Goal: Task Accomplishment & Management: Manage account settings

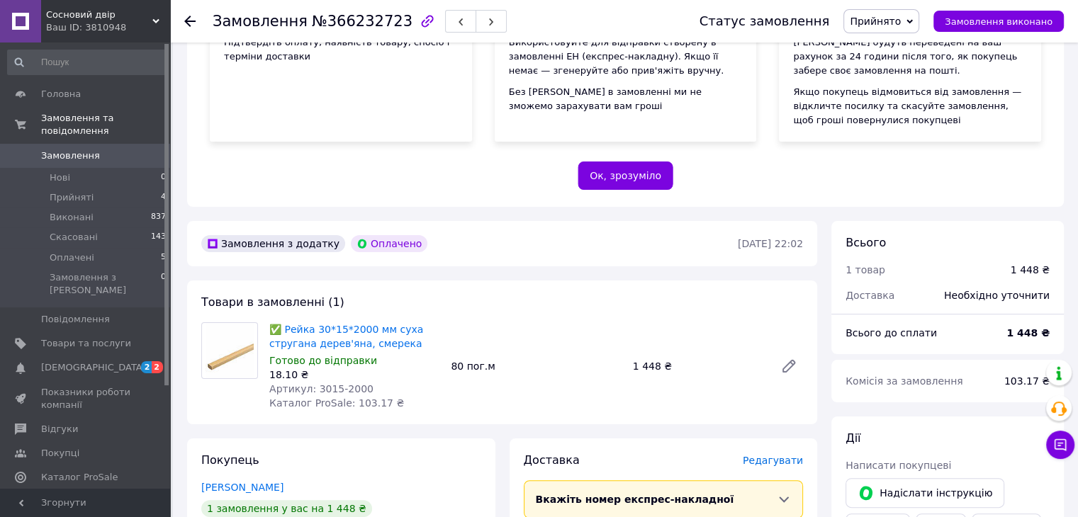
scroll to position [213, 0]
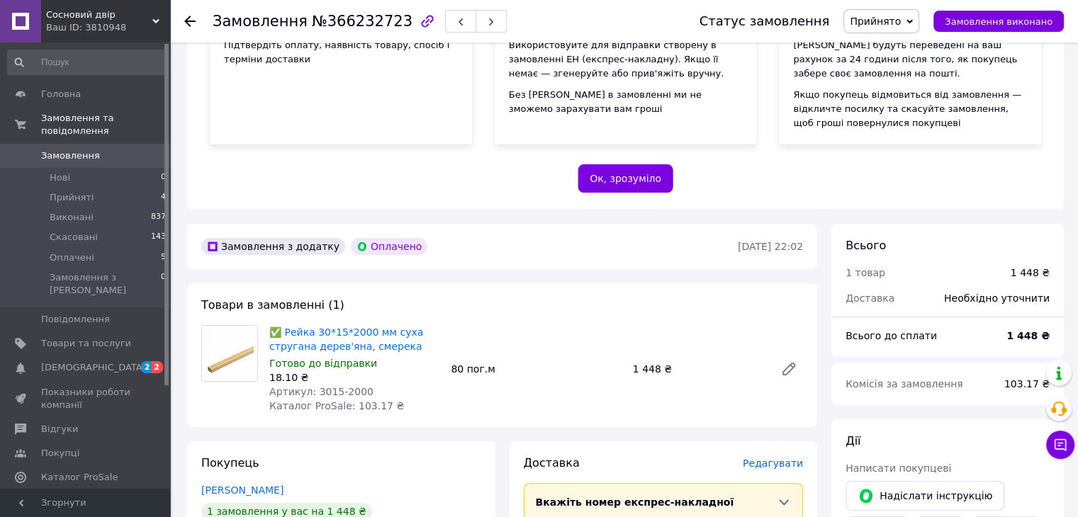
click at [178, 18] on div "Замовлення №366232723 Статус замовлення Прийнято Виконано Скасовано Оплачено За…" at bounding box center [624, 21] width 908 height 43
click at [184, 24] on div "Замовлення №366232723 Статус замовлення Прийнято Виконано Скасовано Оплачено За…" at bounding box center [624, 21] width 908 height 43
click at [187, 25] on icon at bounding box center [189, 21] width 11 height 11
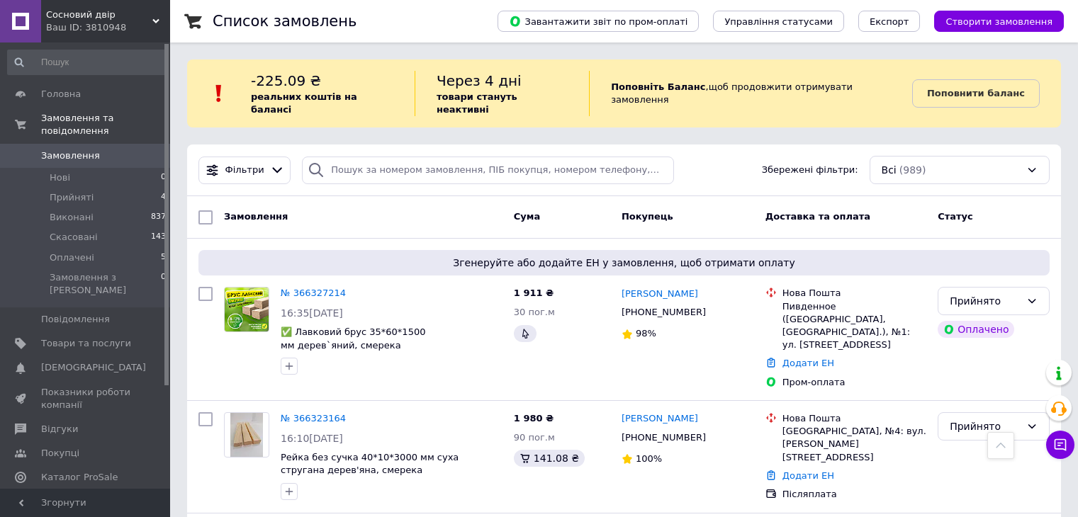
scroll to position [283, 0]
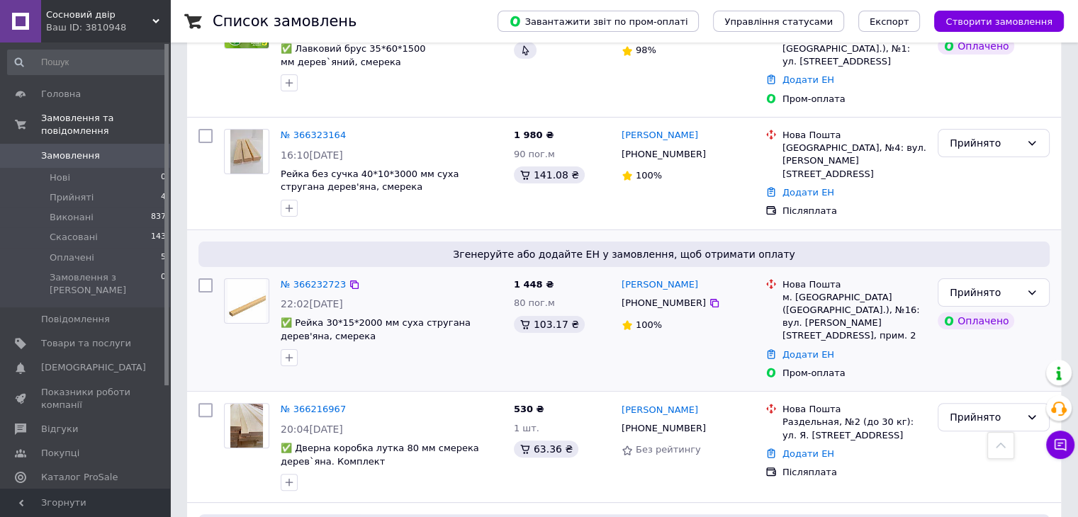
click at [431, 346] on div at bounding box center [391, 357] width 227 height 23
click at [318, 279] on link "№ 366232723" at bounding box center [313, 284] width 65 height 11
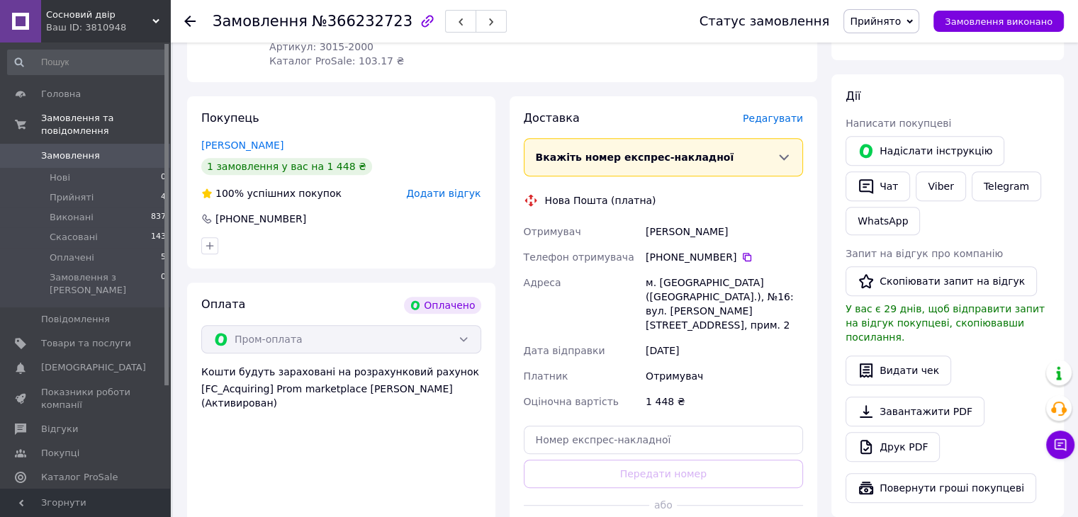
scroll to position [567, 0]
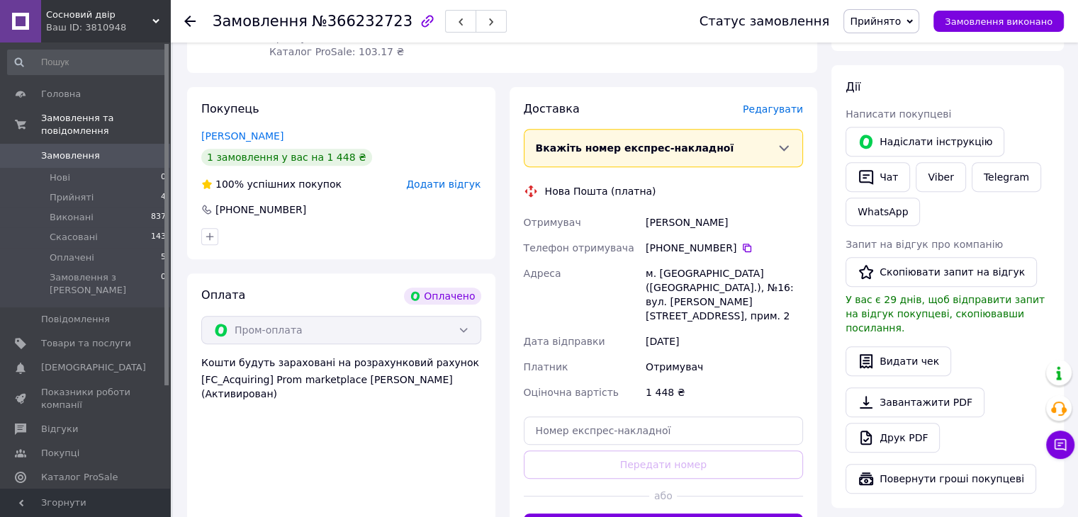
drag, startPoint x: 686, startPoint y: 224, endPoint x: 728, endPoint y: 244, distance: 47.2
click at [728, 244] on div "Отримувач Козубенко Сергій Телефон отримувача +380 97 223 14 56   Адреса м. Біл…" at bounding box center [664, 308] width 286 height 196
copy div "Козубенко Сергій Телефон отримувача +380 97 223 14 56"
click at [216, 436] on div "Оплата Оплачено Пром-оплата Кошти будуть зараховані на розрахунковий рахунок [F…" at bounding box center [341, 414] width 308 height 283
click at [204, 441] on div "Оплата Оплачено Пром-оплата Кошти будуть зараховані на розрахунковий рахунок [F…" at bounding box center [341, 414] width 308 height 283
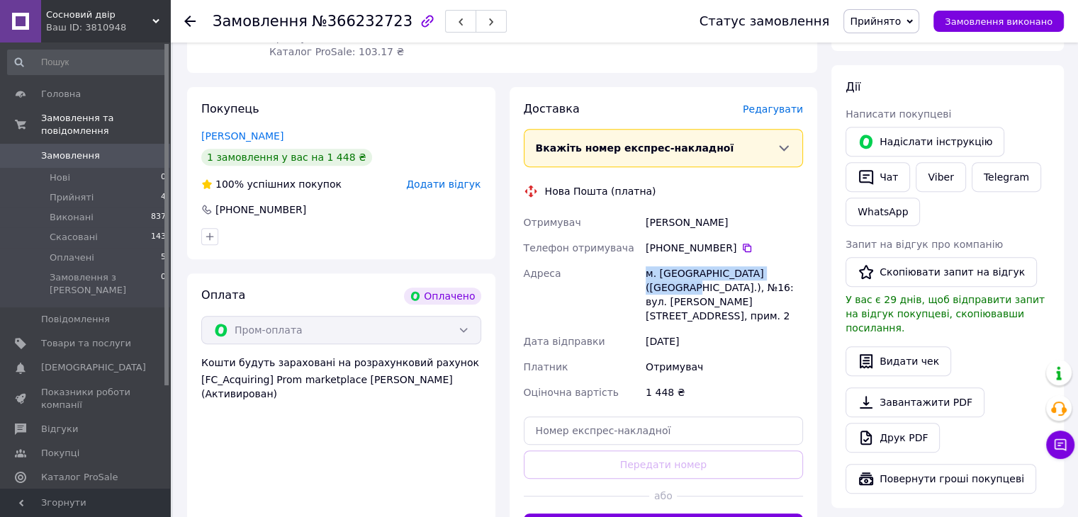
drag, startPoint x: 643, startPoint y: 273, endPoint x: 781, endPoint y: 273, distance: 138.2
click at [781, 273] on div "м. Біла Церква (Київська обл.), №16: вул. Івана Пулюя, 48, прим. 2" at bounding box center [724, 295] width 163 height 68
copy div "м. Біла Церква (Київська обл.)"
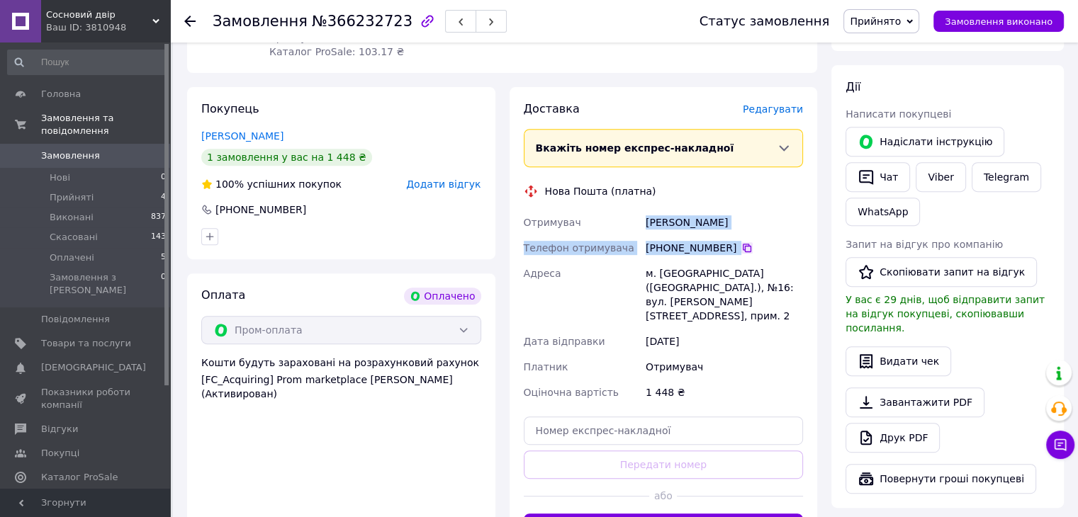
drag, startPoint x: 640, startPoint y: 224, endPoint x: 731, endPoint y: 247, distance: 93.5
click at [731, 247] on div "Отримувач Козубенко Сергій Телефон отримувача +380 97 223 14 56   Адреса м. Біл…" at bounding box center [664, 308] width 286 height 196
copy div "Отримувач Козубенко Сергій Телефон отримувача +380 97 223 14 56"
click at [205, 442] on div "Оплата Оплачено Пром-оплата Кошти будуть зараховані на розрахунковий рахунок [F…" at bounding box center [341, 414] width 308 height 283
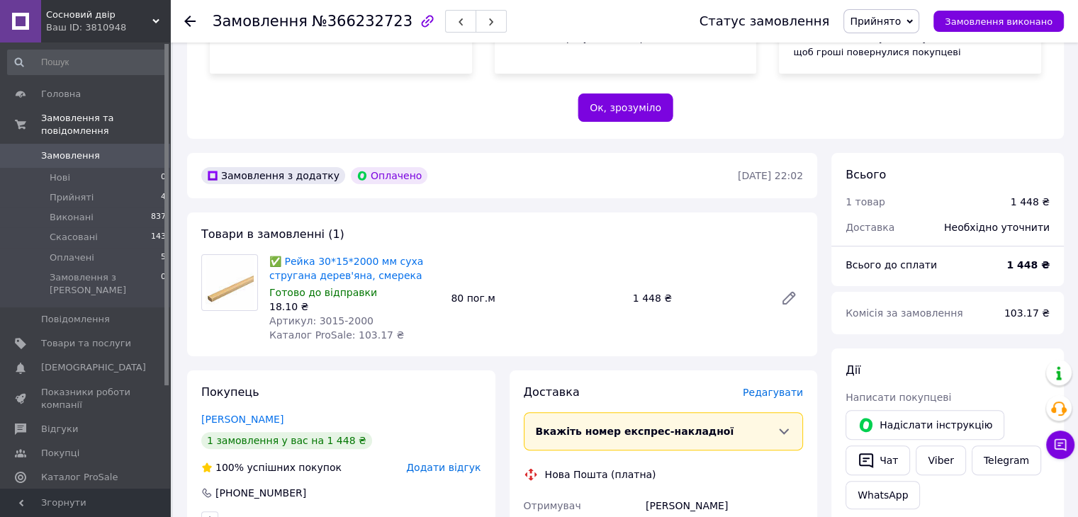
click at [558, 305] on div "80 пог.м" at bounding box center [535, 298] width 181 height 20
click at [193, 18] on icon at bounding box center [189, 21] width 11 height 11
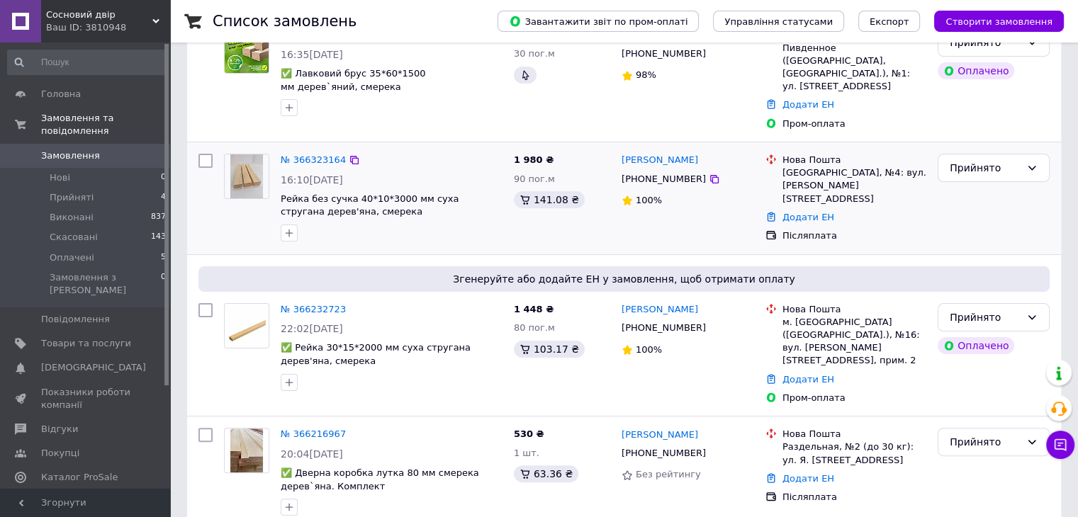
scroll to position [283, 0]
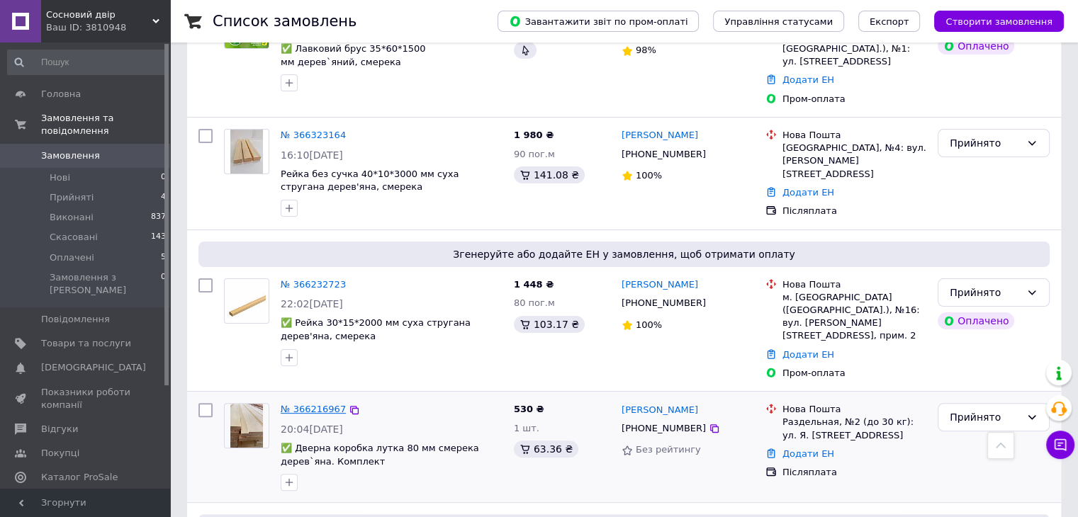
click at [320, 404] on link "№ 366216967" at bounding box center [313, 409] width 65 height 11
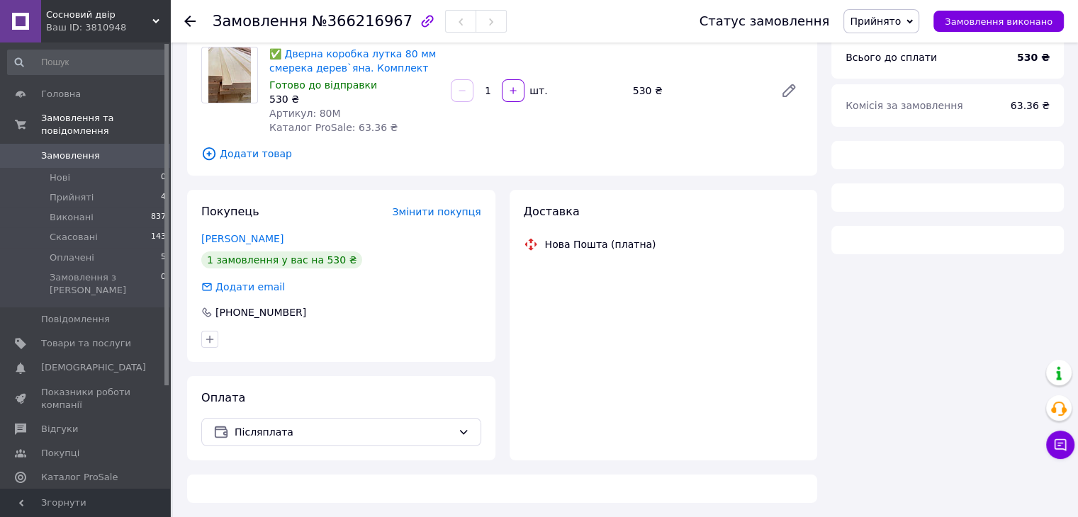
scroll to position [283, 0]
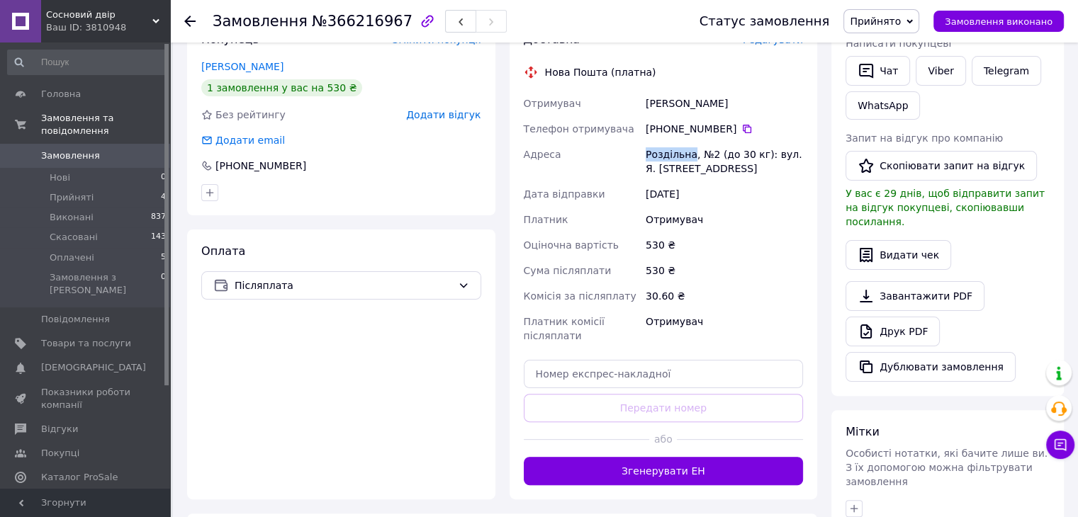
drag, startPoint x: 643, startPoint y: 154, endPoint x: 690, endPoint y: 158, distance: 47.7
click at [690, 158] on div "Роздільна, №2 (до 30 кг): вул. Я. Мудрого, 1" at bounding box center [724, 162] width 163 height 40
copy div "Роздільна"
click at [187, 28] on div at bounding box center [189, 21] width 11 height 14
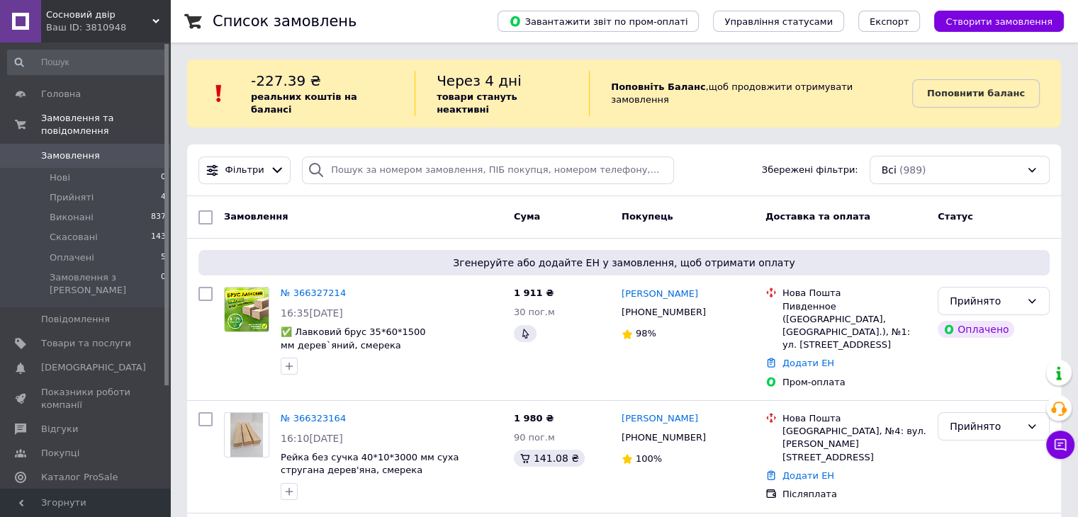
click at [92, 21] on div "Ваш ID: 3810948" at bounding box center [108, 27] width 124 height 13
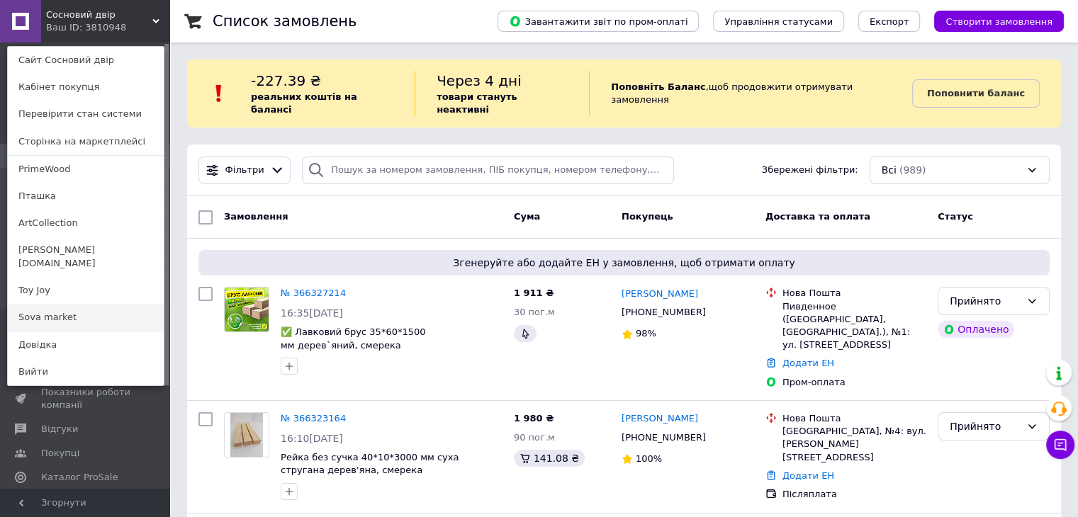
click at [55, 304] on link "Sova market" at bounding box center [86, 317] width 156 height 27
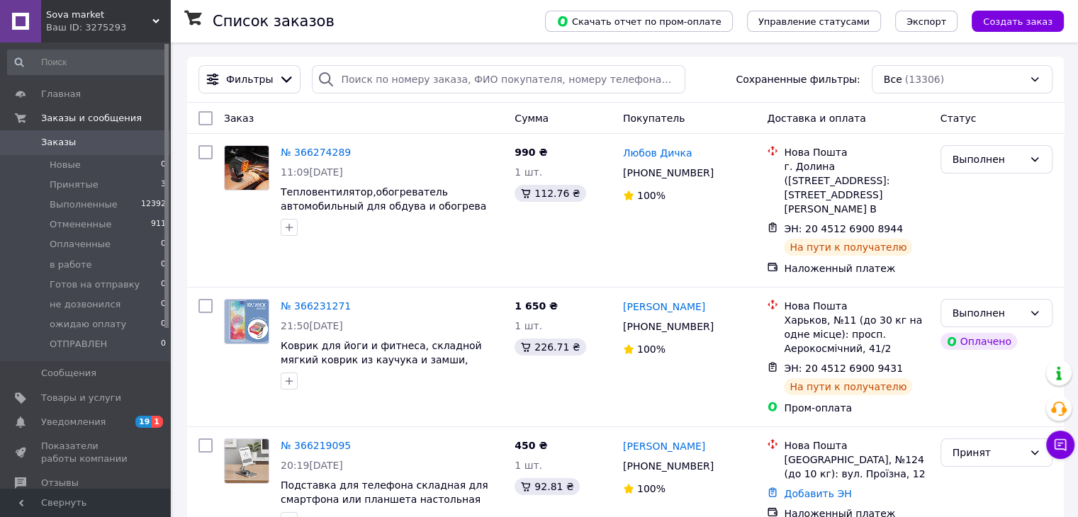
click at [102, 27] on div "Ваш ID: 3275293" at bounding box center [108, 27] width 124 height 13
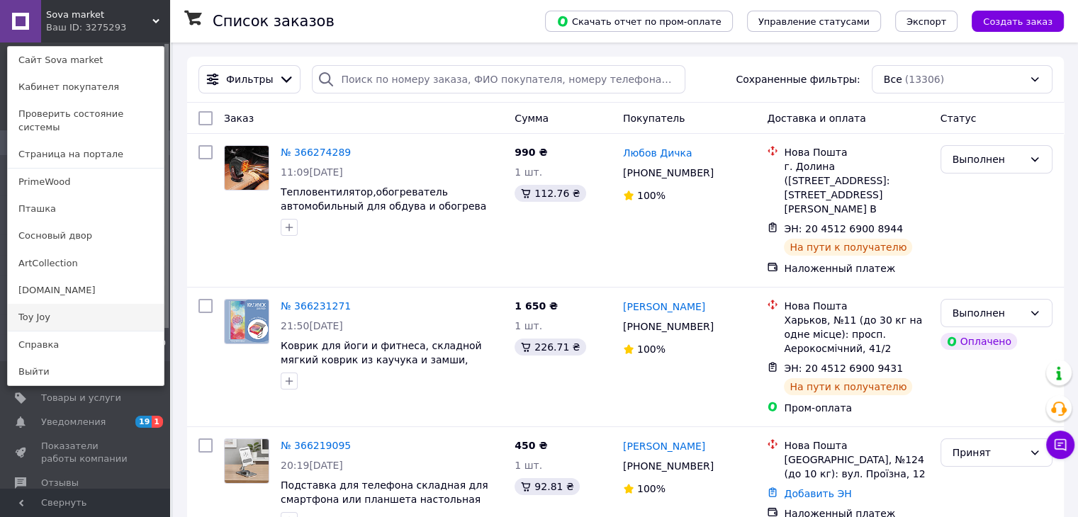
click at [43, 304] on link "Toy Joy" at bounding box center [86, 317] width 156 height 27
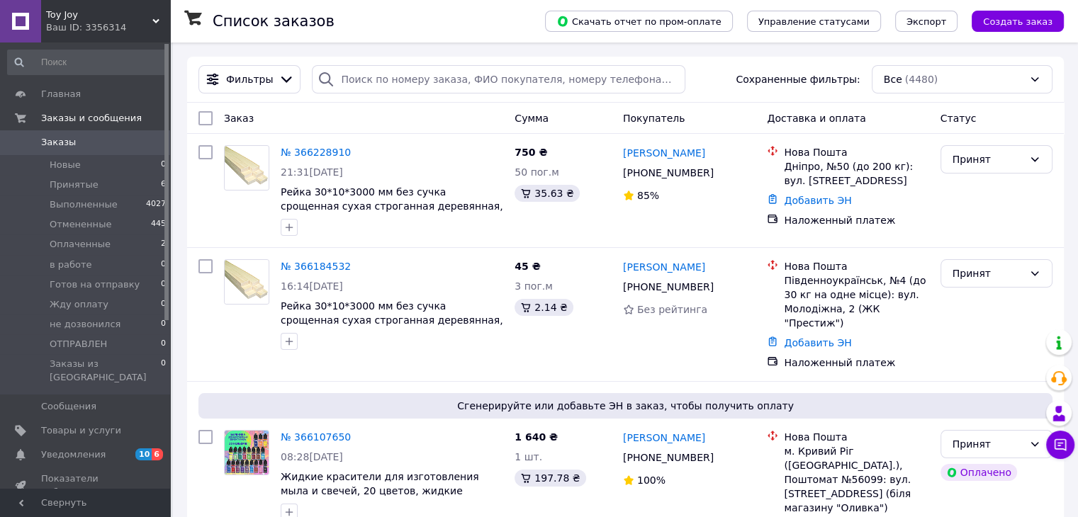
click at [131, 20] on span "Toy Joy" at bounding box center [99, 15] width 106 height 13
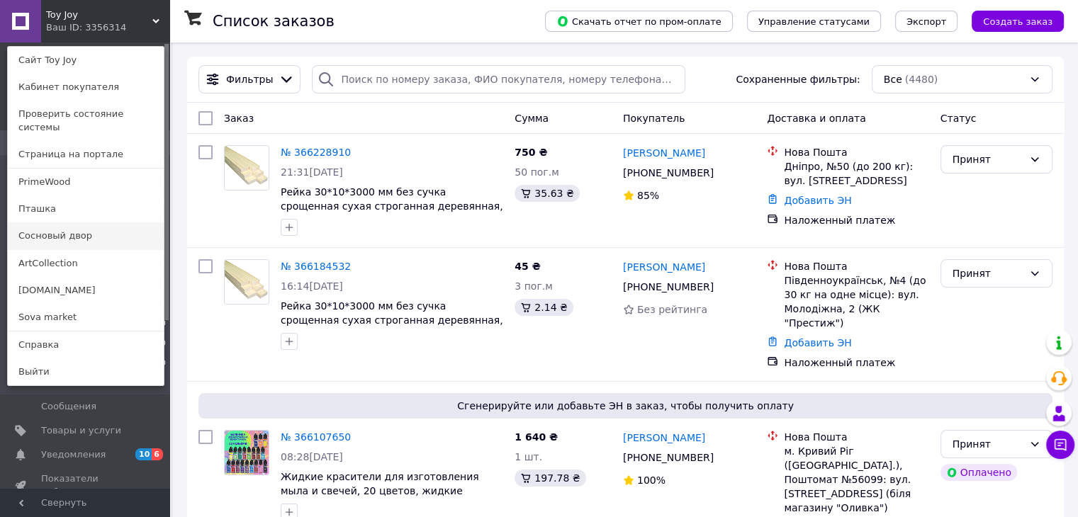
click at [72, 222] on link "Сосновый двор" at bounding box center [86, 235] width 156 height 27
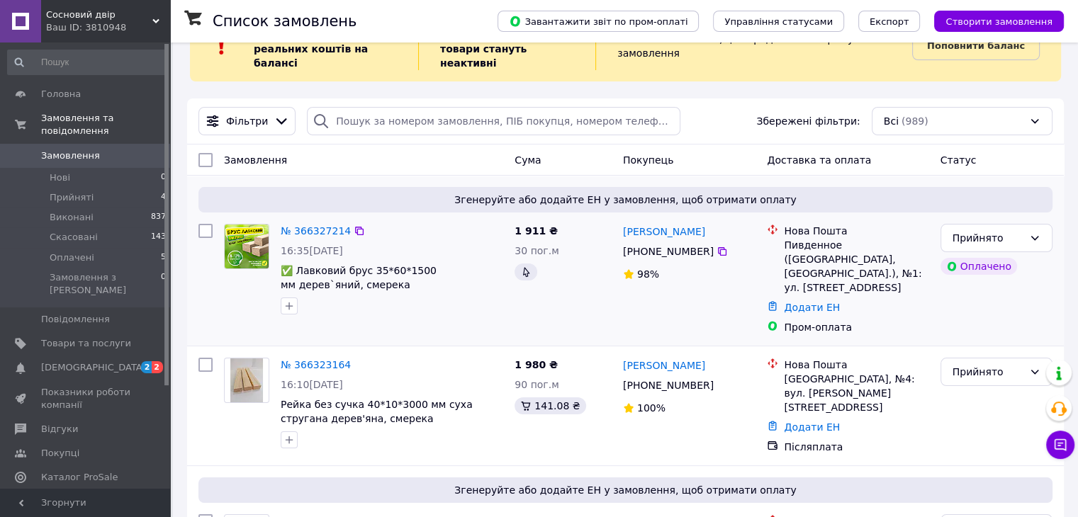
scroll to position [71, 0]
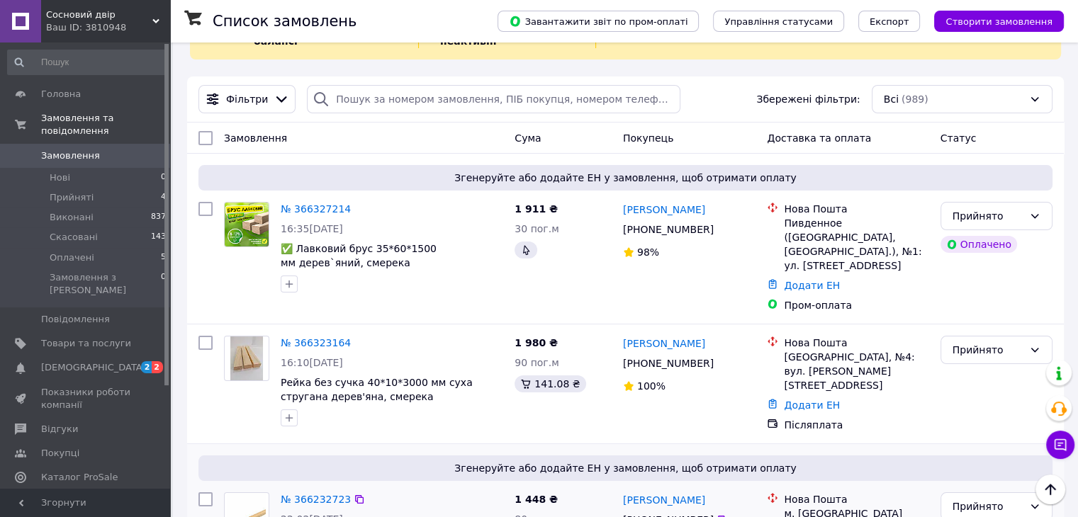
click at [131, 18] on span "Сосновий двір" at bounding box center [99, 15] width 106 height 13
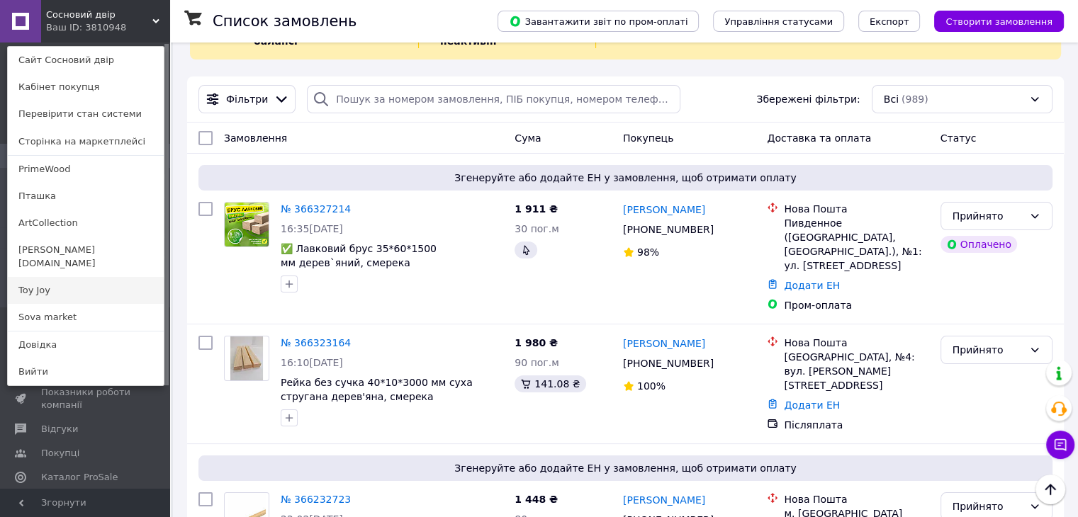
click at [46, 281] on link "Toy Joy" at bounding box center [86, 290] width 156 height 27
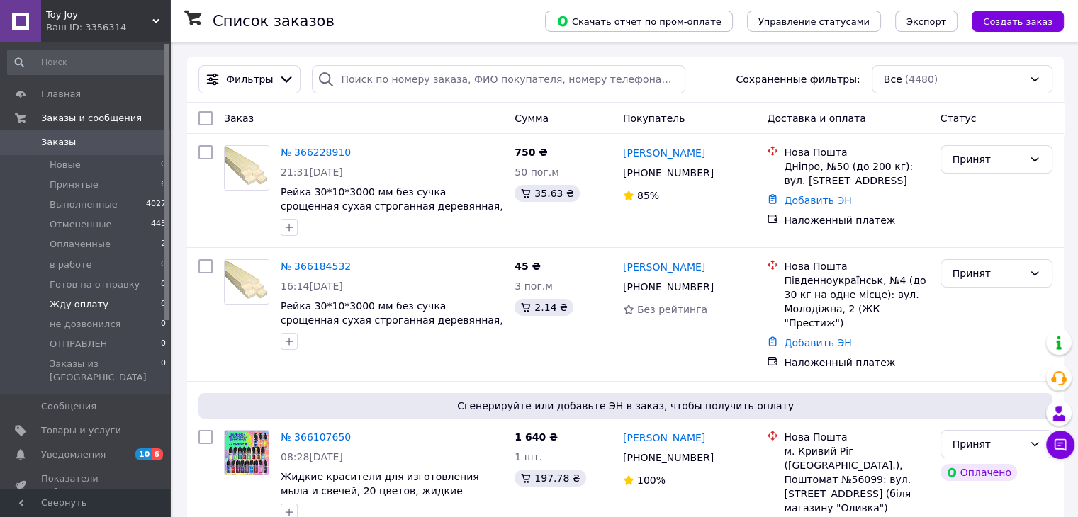
click at [79, 310] on span "Жду оплату" at bounding box center [79, 304] width 59 height 13
